Goal: Information Seeking & Learning: Learn about a topic

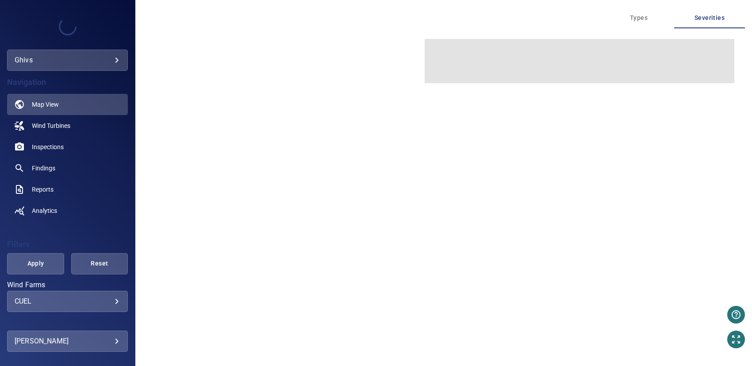
click at [108, 60] on body "**********" at bounding box center [376, 183] width 752 height 366
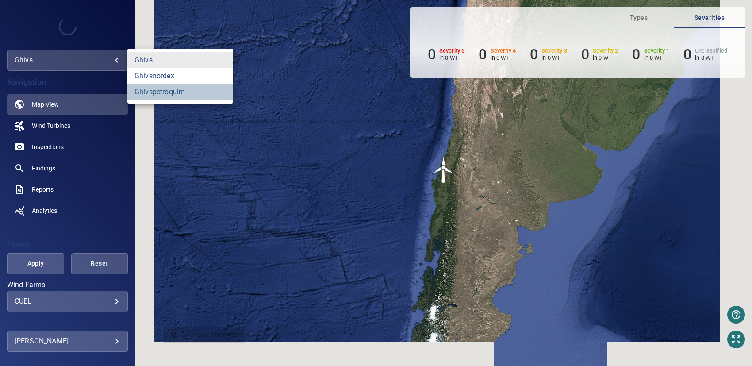
click at [157, 91] on link "ghivspetroquim" at bounding box center [180, 92] width 106 height 16
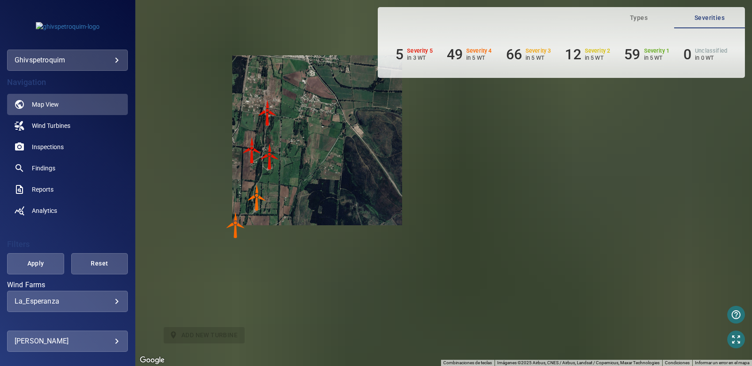
drag, startPoint x: 318, startPoint y: 218, endPoint x: 321, endPoint y: 182, distance: 36.9
click at [321, 182] on div "Para activar la función de arrastrar con el teclado, presiona Alt + Intro. Una …" at bounding box center [443, 183] width 616 height 366
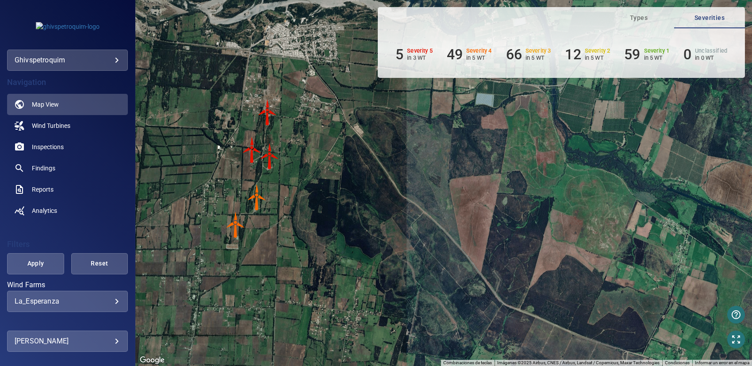
click at [235, 221] on img "WTG5" at bounding box center [235, 224] width 27 height 27
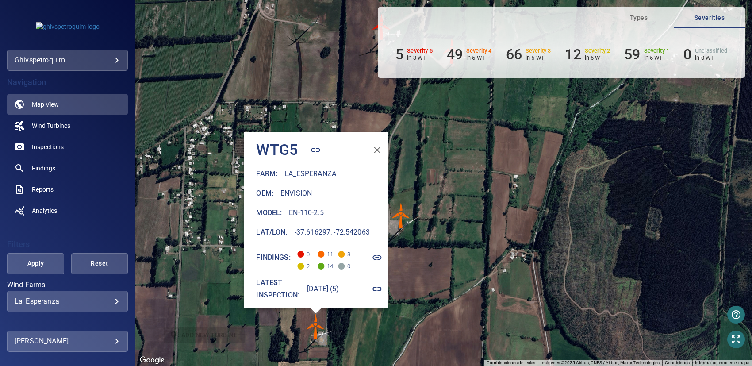
click at [377, 252] on icon "button" at bounding box center [377, 257] width 11 height 11
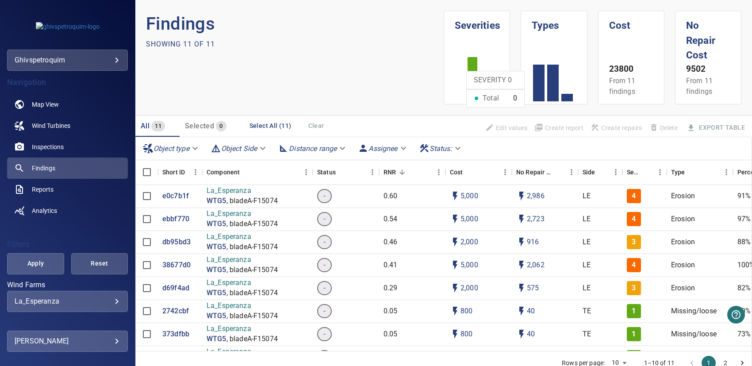
click at [459, 70] on icon at bounding box center [490, 79] width 71 height 88
click at [459, 30] on h1 "Severities" at bounding box center [477, 22] width 44 height 22
click at [498, 91] on icon at bounding box center [490, 79] width 71 height 88
click at [628, 90] on span "From 11 findings" at bounding box center [622, 86] width 27 height 19
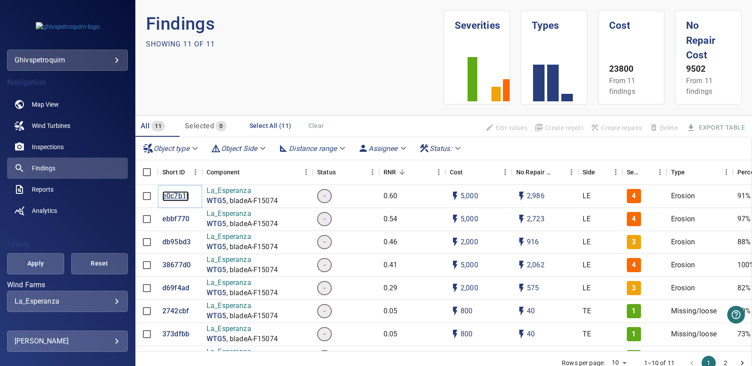
click at [173, 192] on p "e0c7b1f" at bounding box center [175, 196] width 27 height 10
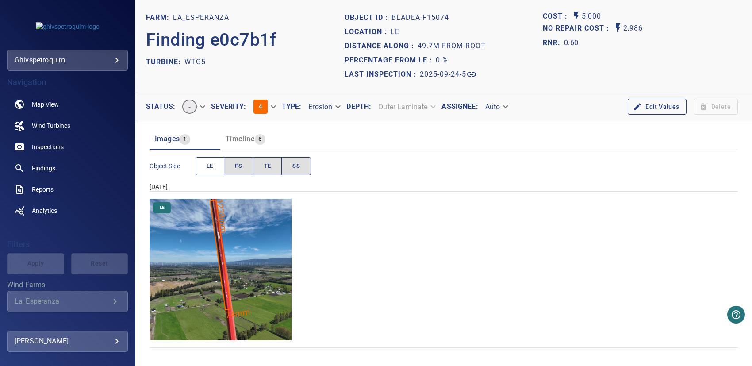
click at [205, 163] on button "LE" at bounding box center [209, 166] width 29 height 18
click at [236, 166] on span "PS" at bounding box center [239, 166] width 8 height 10
click at [262, 167] on button "TE" at bounding box center [267, 166] width 29 height 18
click at [298, 167] on span "SS" at bounding box center [296, 166] width 8 height 10
click at [503, 103] on body "**********" at bounding box center [376, 183] width 752 height 366
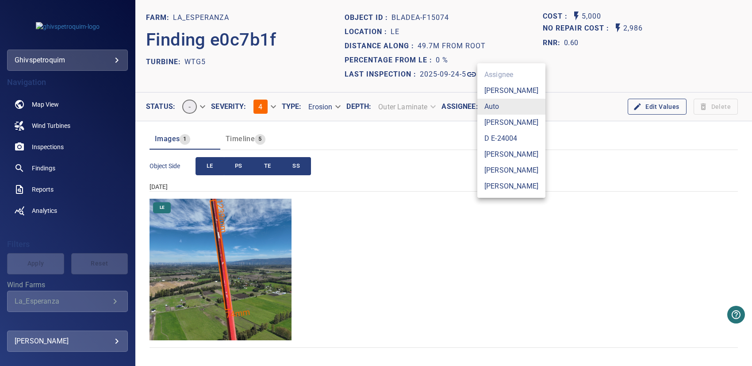
click at [490, 152] on li "[PERSON_NAME]" at bounding box center [511, 154] width 68 height 16
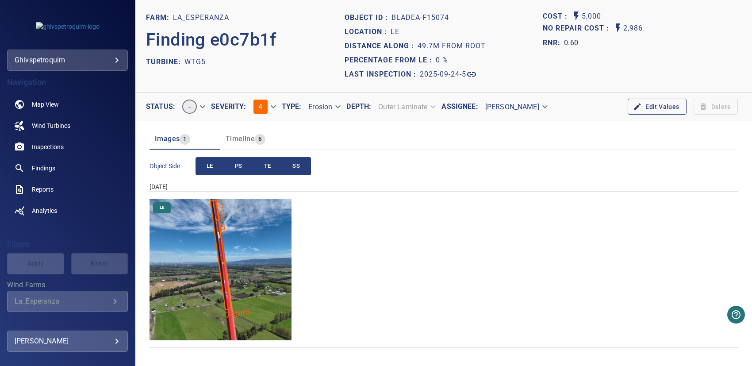
click at [529, 105] on body "**********" at bounding box center [376, 183] width 752 height 366
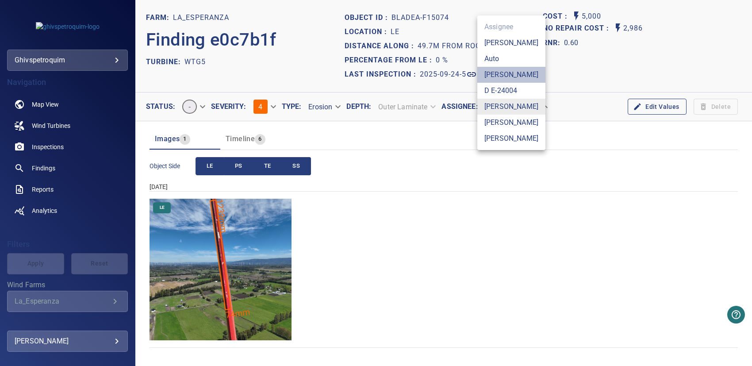
click at [499, 72] on li "[PERSON_NAME]" at bounding box center [511, 75] width 68 height 16
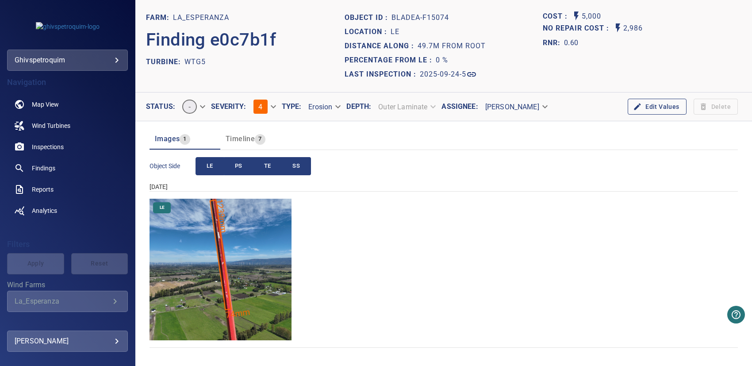
click at [595, 142] on header "Images 1 Timeline 7" at bounding box center [443, 138] width 588 height 21
click at [650, 105] on button "Edit Values" at bounding box center [656, 107] width 58 height 16
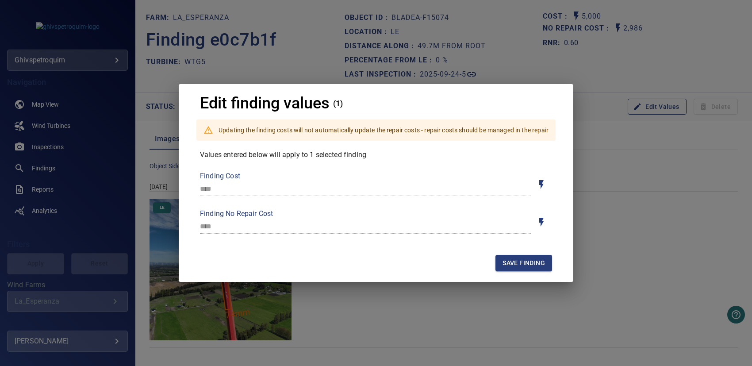
click at [618, 99] on div "Edit finding values (1) Updating the finding costs will not automatically updat…" at bounding box center [376, 183] width 752 height 366
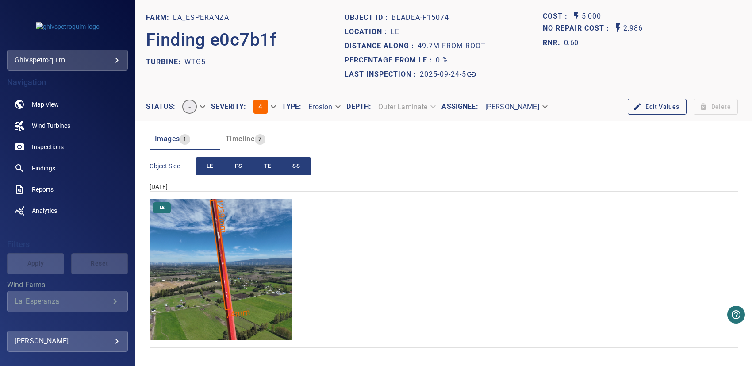
click at [241, 138] on span "Timeline" at bounding box center [240, 138] width 29 height 8
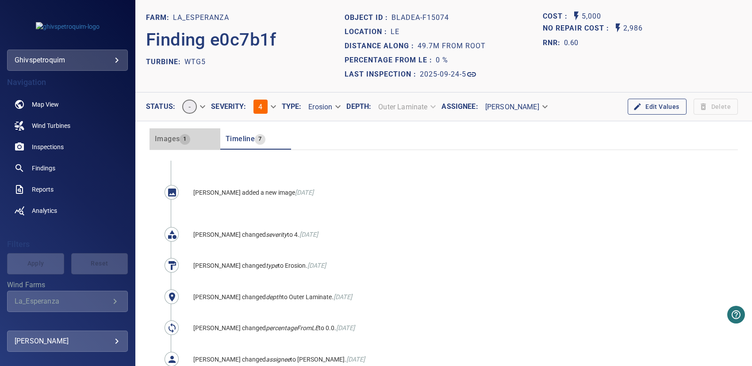
click at [167, 133] on div "Images 1" at bounding box center [172, 139] width 35 height 12
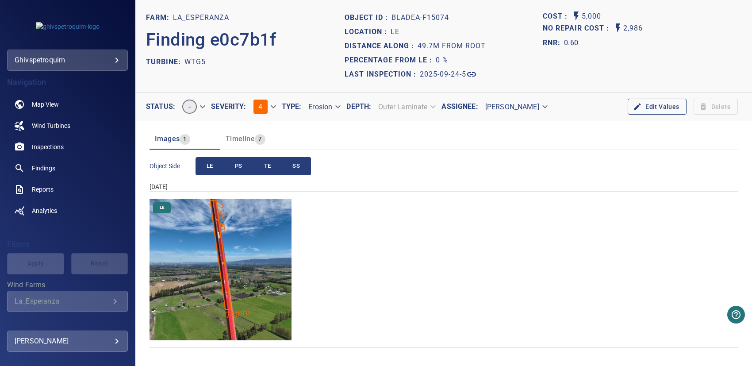
click at [222, 246] on img "La_Esperanza/WTG5/2025-09-24-5/2025-09-24-1/image21wp23.jpg" at bounding box center [220, 270] width 142 height 142
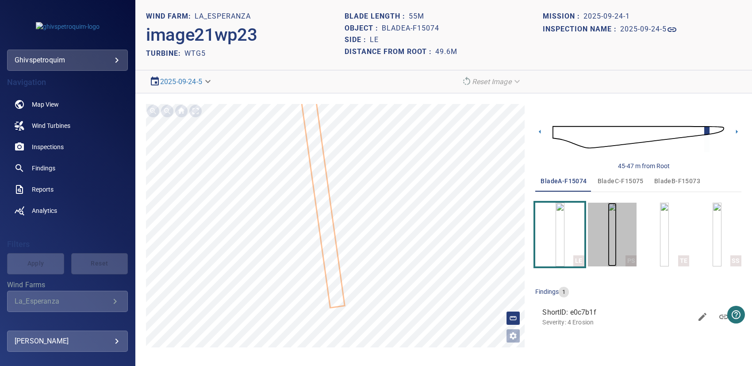
click at [612, 240] on img "button" at bounding box center [612, 235] width 9 height 64
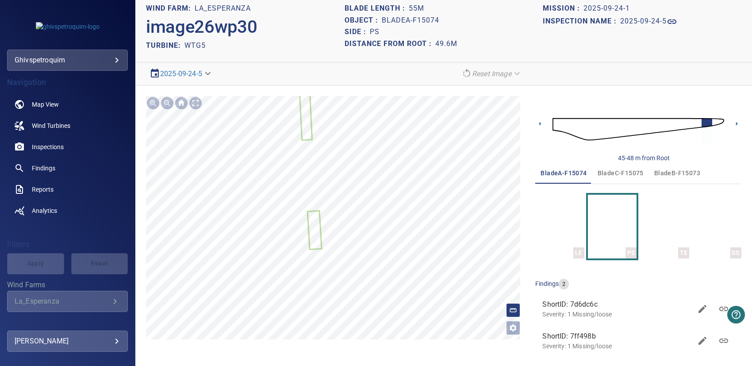
scroll to position [12, 0]
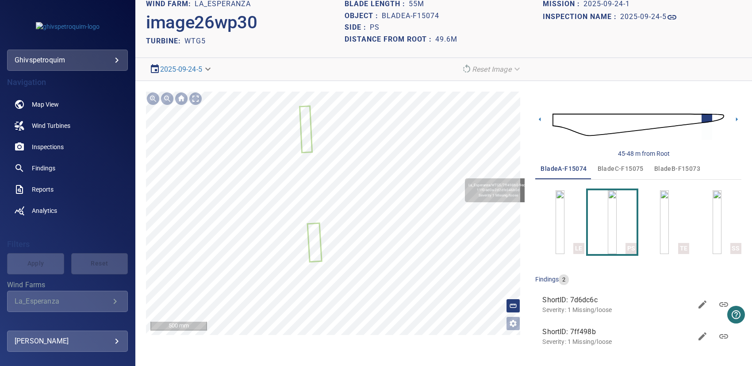
click at [324, 141] on div "La_Esperanza/WTG5/7ff498b0-9ede-11f0-ad0a-2d2dfe346b0d Severity 1 Missing/loose" at bounding box center [335, 213] width 379 height 243
click at [661, 218] on img "button" at bounding box center [664, 222] width 9 height 64
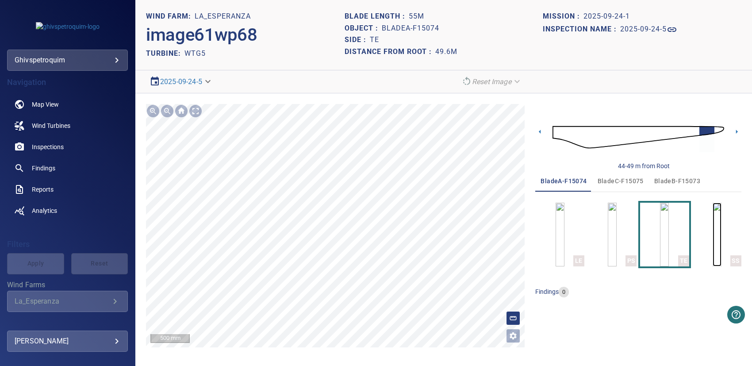
click at [715, 230] on img "button" at bounding box center [716, 235] width 9 height 64
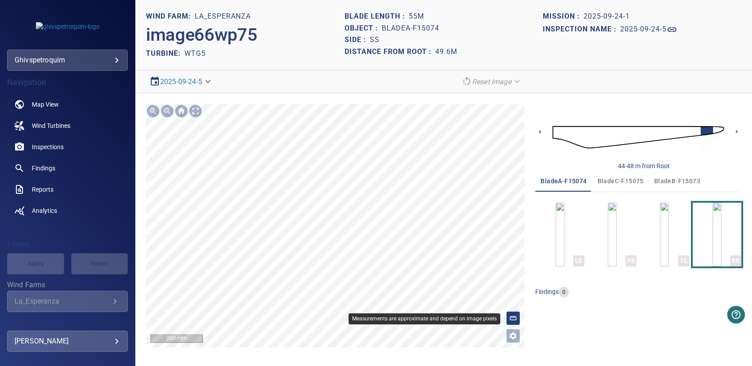
click at [509, 313] on div at bounding box center [513, 318] width 14 height 14
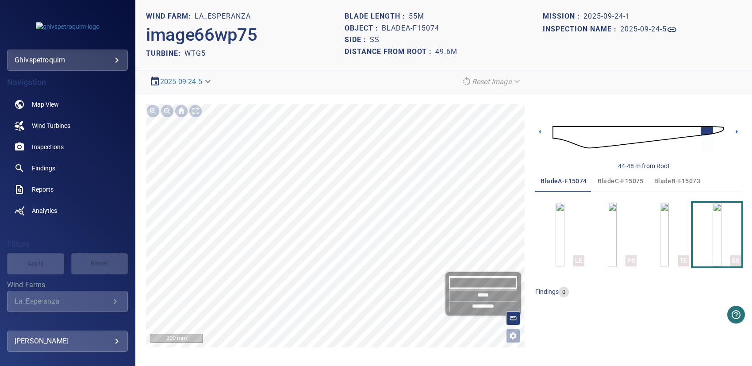
drag, startPoint x: 488, startPoint y: 284, endPoint x: 457, endPoint y: 284, distance: 31.0
click at [454, 278] on input "*******" at bounding box center [483, 282] width 68 height 13
drag, startPoint x: 473, startPoint y: 295, endPoint x: 448, endPoint y: 38, distance: 257.6
click at [473, 295] on input "*****" at bounding box center [483, 295] width 68 height 11
click at [171, 82] on body "**********" at bounding box center [376, 183] width 752 height 366
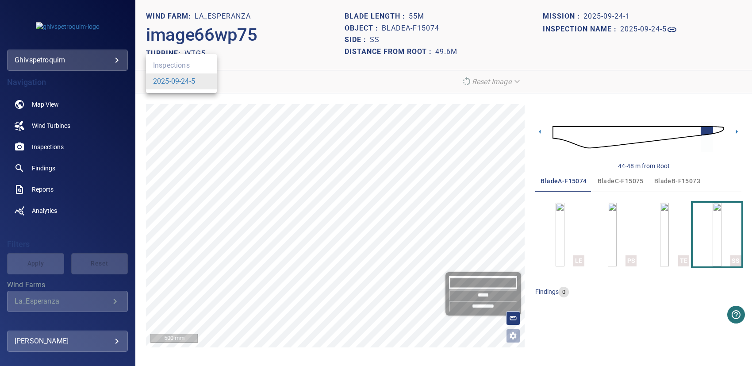
click at [256, 43] on div at bounding box center [376, 183] width 752 height 366
click at [230, 36] on h2 "image66wp75" at bounding box center [201, 34] width 111 height 21
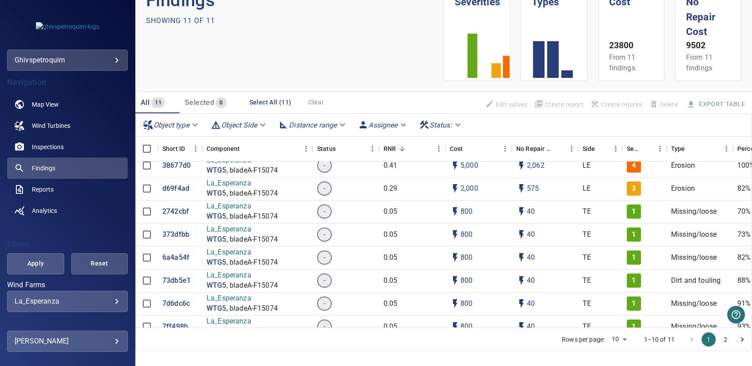
scroll to position [36, 0]
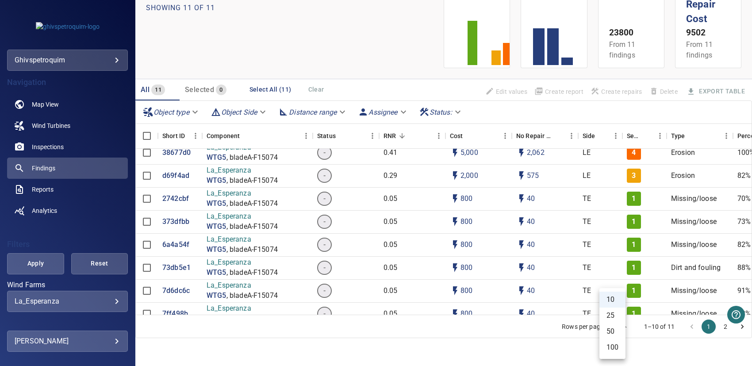
click at [617, 327] on body "**********" at bounding box center [376, 183] width 752 height 366
click at [613, 346] on li "100" at bounding box center [612, 347] width 26 height 16
type input "***"
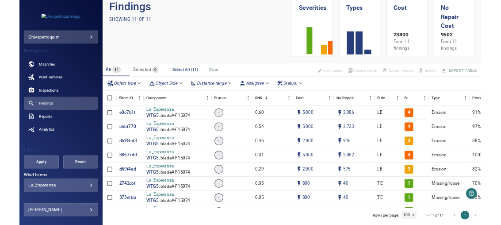
scroll to position [0, 0]
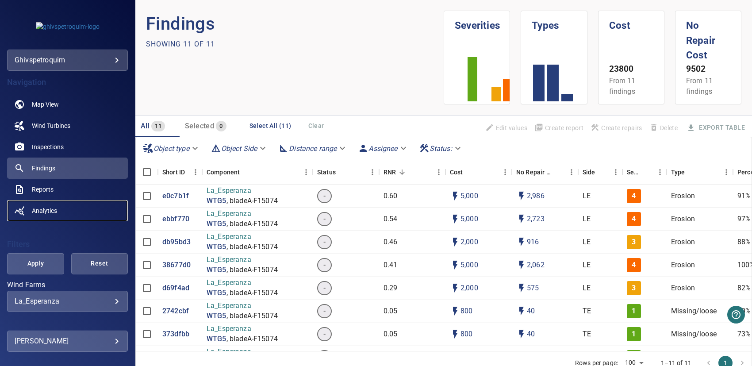
click at [46, 209] on span "Analytics" at bounding box center [44, 210] width 25 height 9
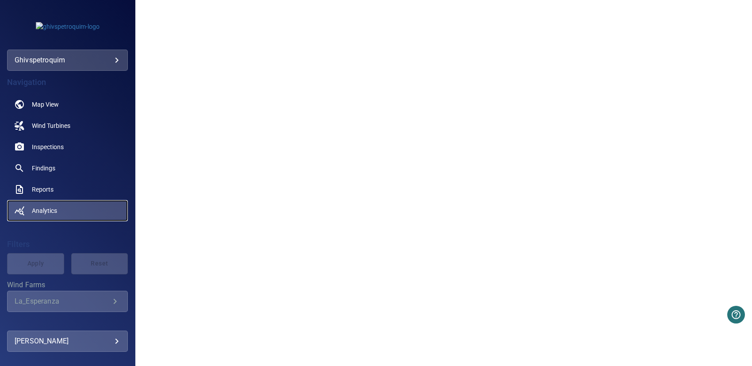
click at [34, 208] on span "Analytics" at bounding box center [44, 210] width 25 height 9
click at [27, 209] on link "Analytics" at bounding box center [67, 210] width 121 height 21
click at [40, 188] on span "Reports" at bounding box center [43, 189] width 22 height 9
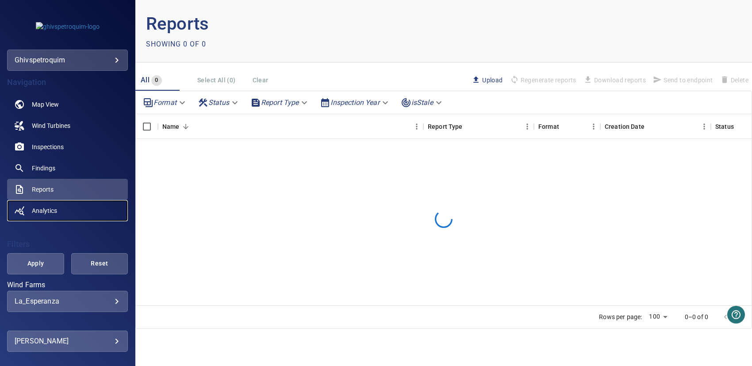
click at [19, 209] on icon "analytics noActive" at bounding box center [19, 210] width 11 height 11
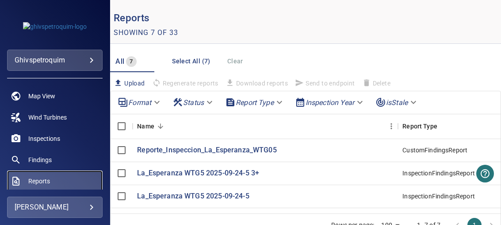
click at [55, 184] on link "Reports" at bounding box center [55, 180] width 96 height 21
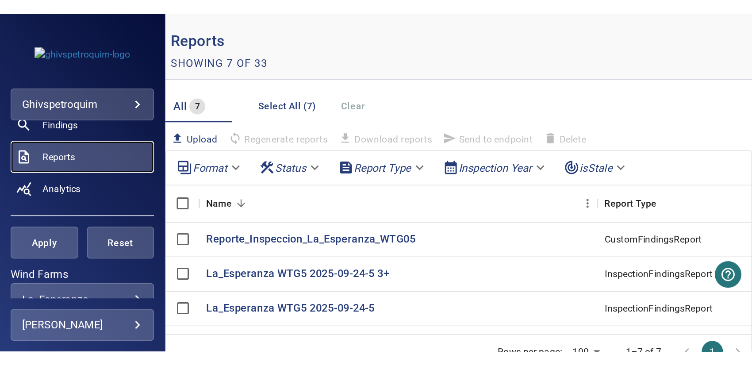
scroll to position [88, 0]
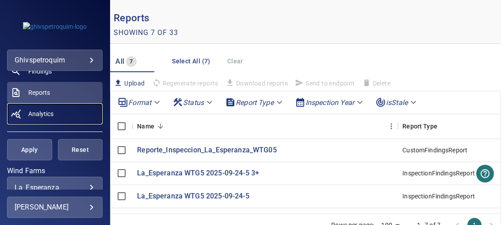
click at [41, 112] on span "Analytics" at bounding box center [40, 113] width 25 height 9
